Goal: Task Accomplishment & Management: Complete application form

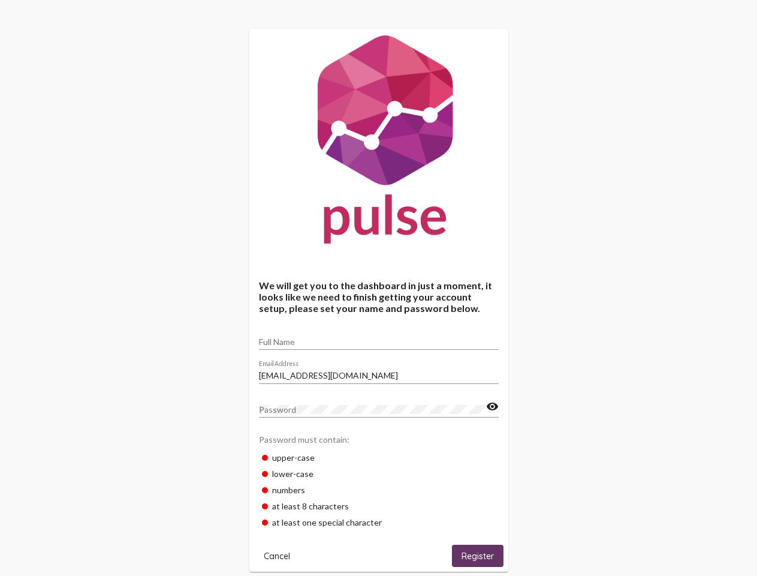
click at [379, 338] on input "Full Name" at bounding box center [379, 342] width 240 height 10
click at [379, 372] on input "[EMAIL_ADDRESS][DOMAIN_NAME]" at bounding box center [379, 376] width 240 height 10
click at [492, 407] on mat-icon "visibility" at bounding box center [492, 406] width 13 height 14
click at [277, 555] on span "Cancel" at bounding box center [277, 555] width 26 height 11
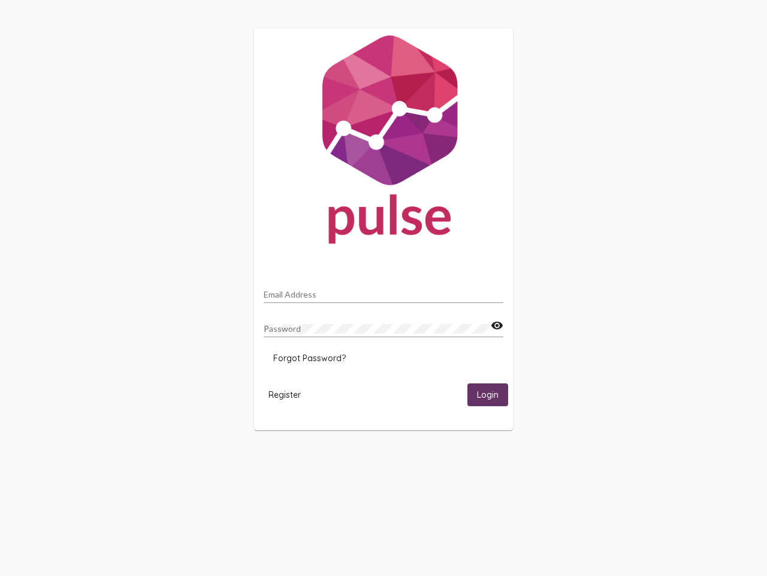
click at [478, 459] on html "Email Address Password visibility Forgot Password? Register Login" at bounding box center [383, 229] width 767 height 459
